Goal: Find specific page/section: Find specific page/section

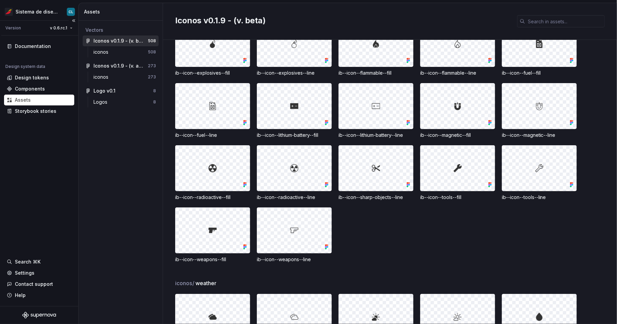
scroll to position [5589, 0]
